Goal: Task Accomplishment & Management: Use online tool/utility

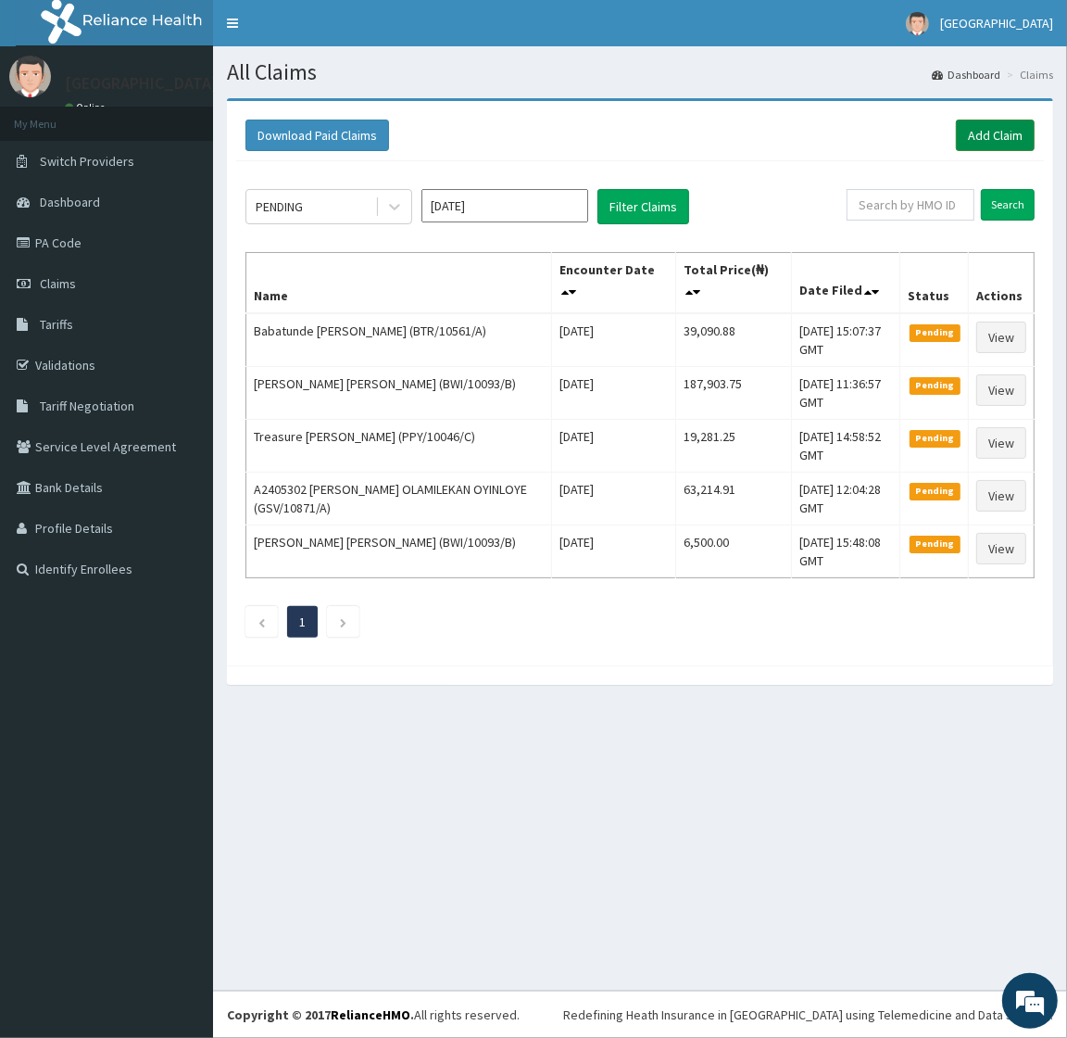
click at [982, 131] on link "Add Claim" at bounding box center [995, 136] width 79 height 32
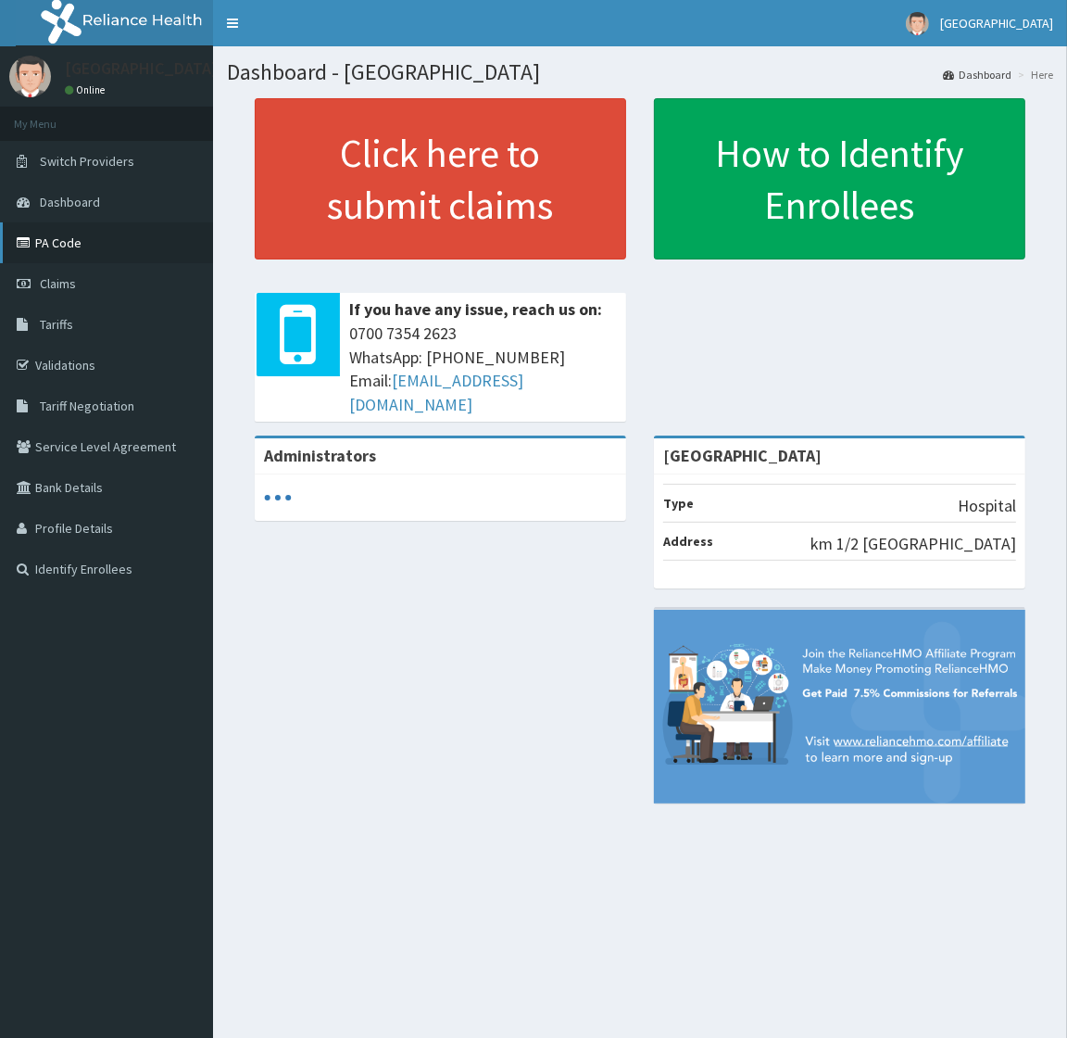
click at [44, 246] on link "PA Code" at bounding box center [106, 242] width 213 height 41
